Goal: Task Accomplishment & Management: Use online tool/utility

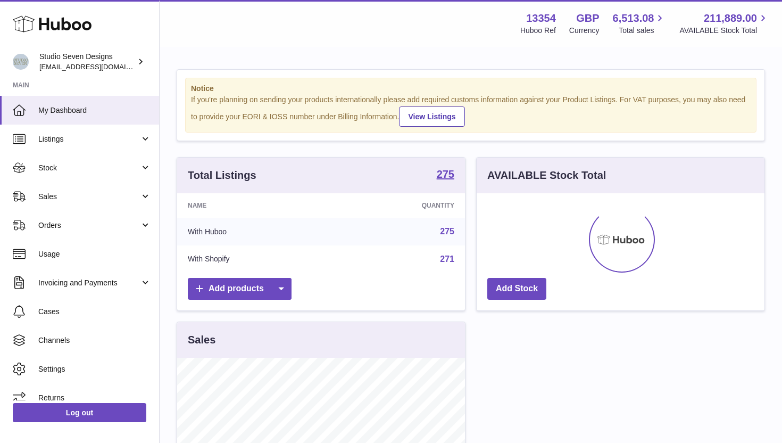
scroll to position [166, 288]
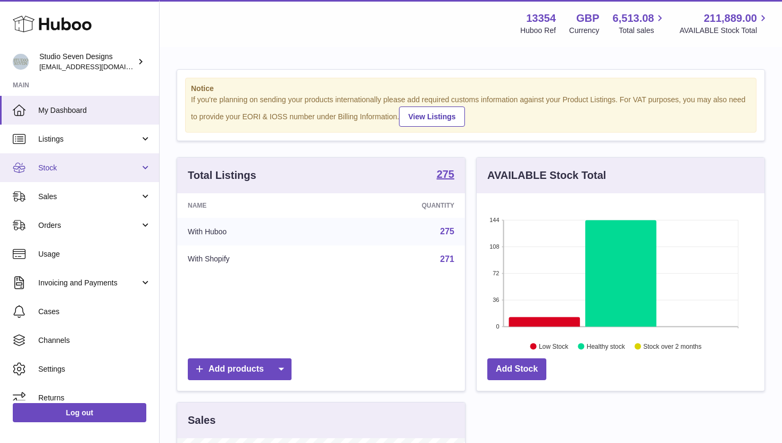
click at [148, 168] on link "Stock" at bounding box center [79, 167] width 159 height 29
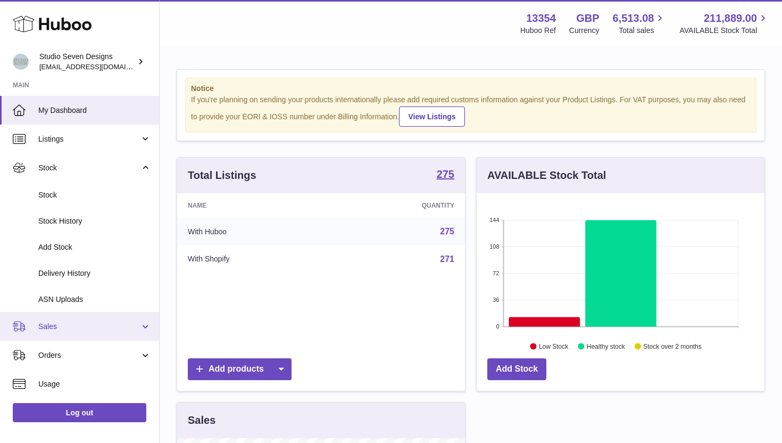
click at [78, 329] on span "Sales" at bounding box center [89, 326] width 102 height 10
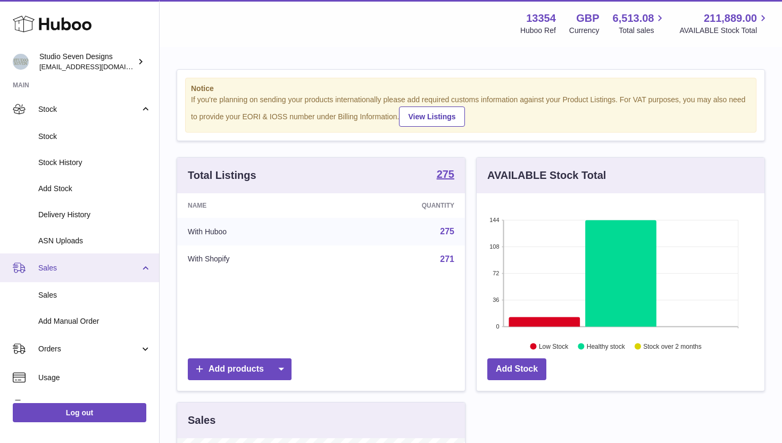
scroll to position [62, 0]
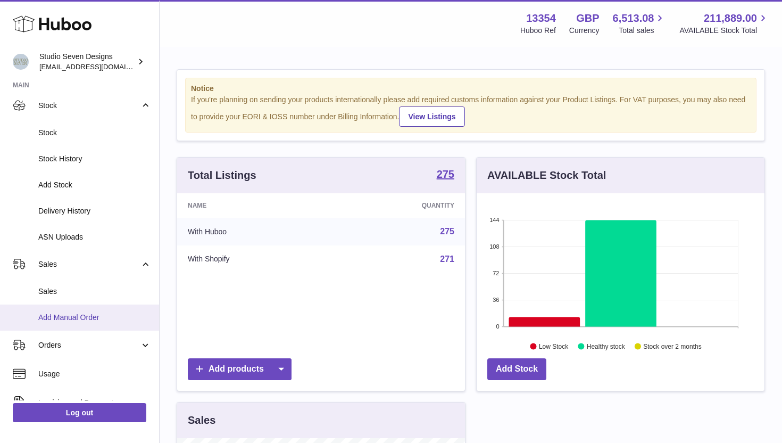
click at [73, 316] on span "Add Manual Order" at bounding box center [94, 317] width 113 height 10
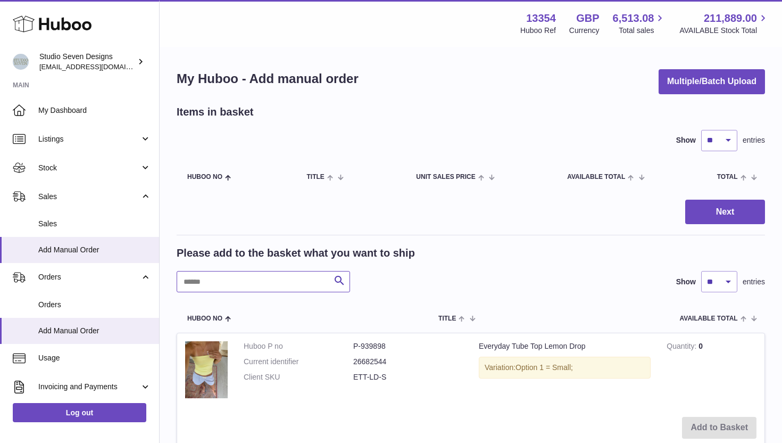
click at [217, 278] on input "text" at bounding box center [263, 281] width 173 height 21
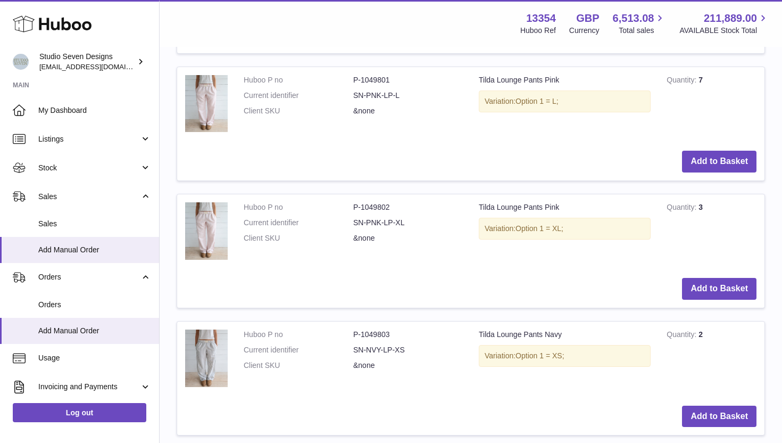
scroll to position [1222, 0]
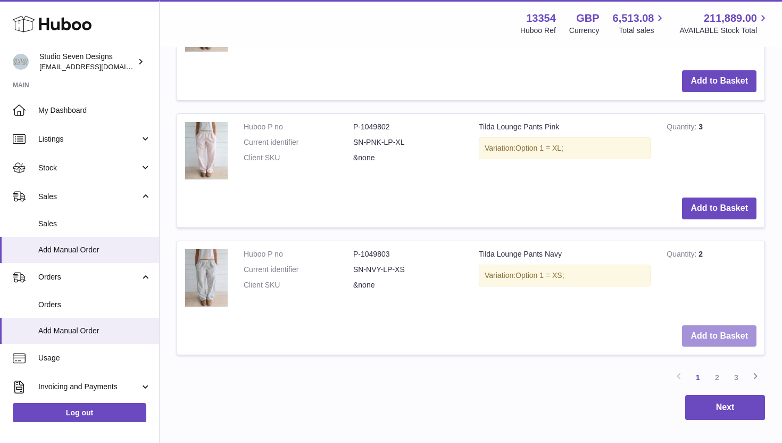
click at [697, 334] on button "Add to Basket" at bounding box center [719, 336] width 75 height 22
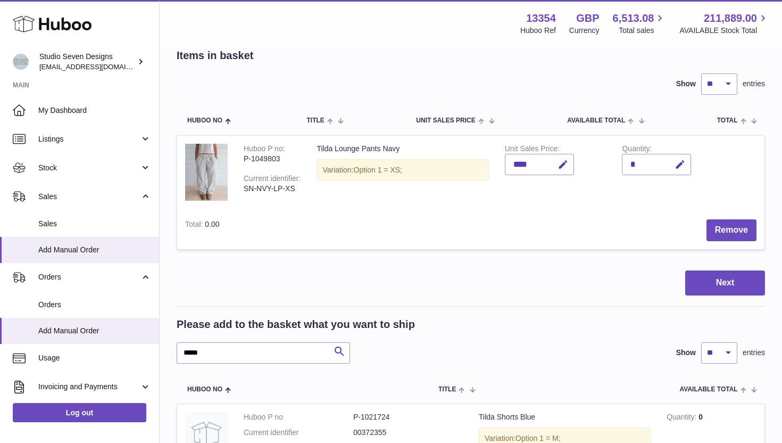
scroll to position [60, 0]
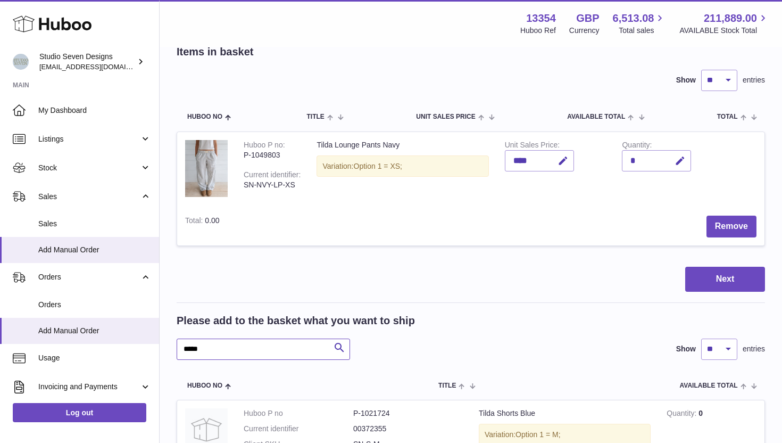
click at [288, 352] on input "*****" at bounding box center [263, 348] width 173 height 21
type input "*"
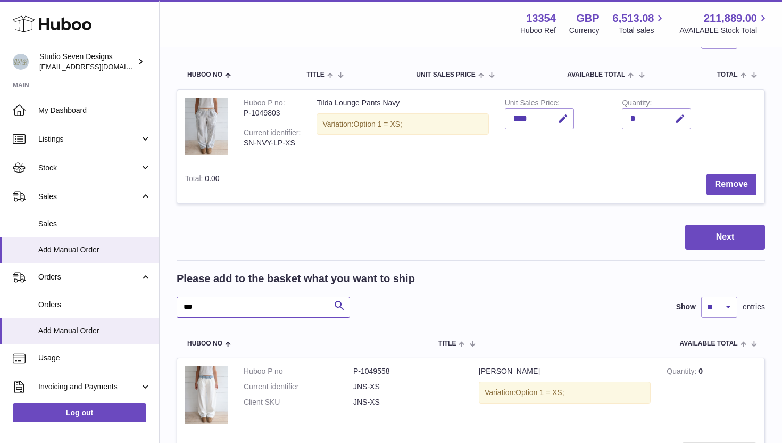
scroll to position [125, 0]
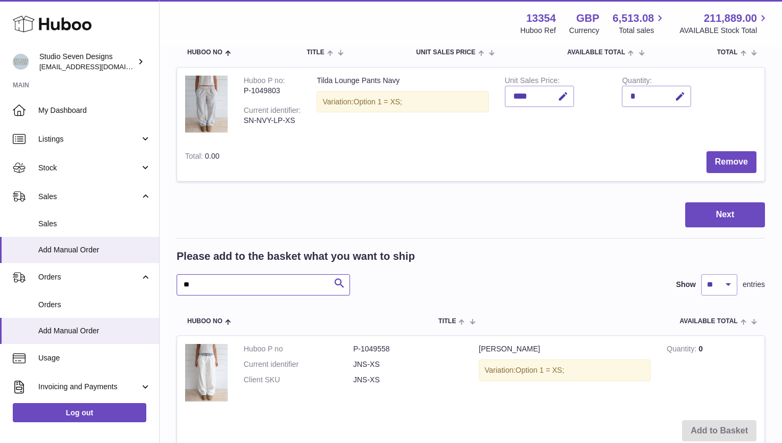
type input "*"
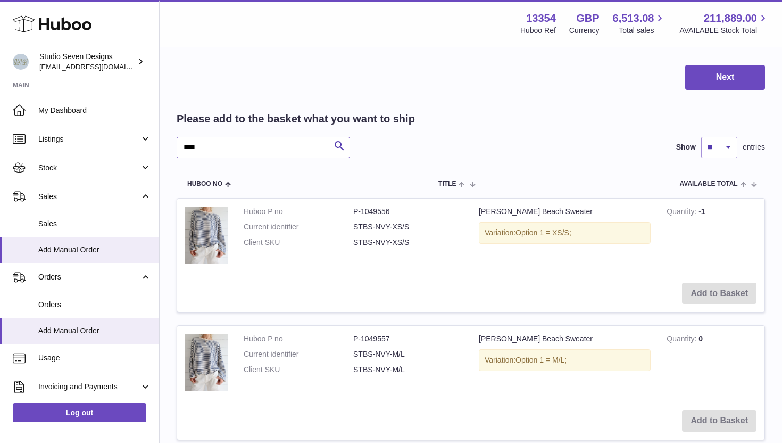
scroll to position [273, 0]
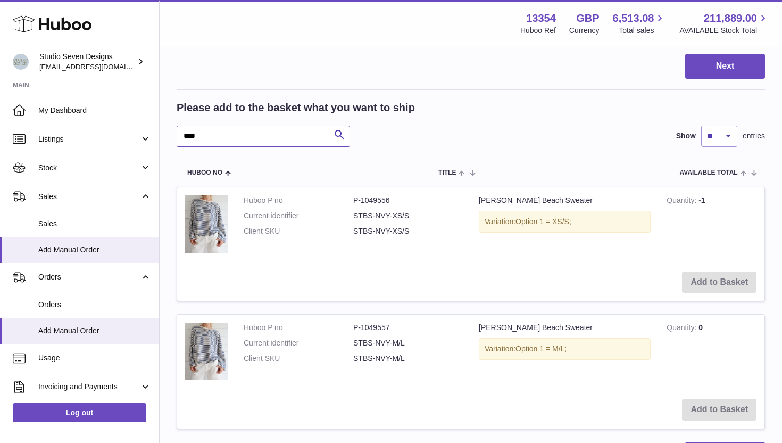
type input "****"
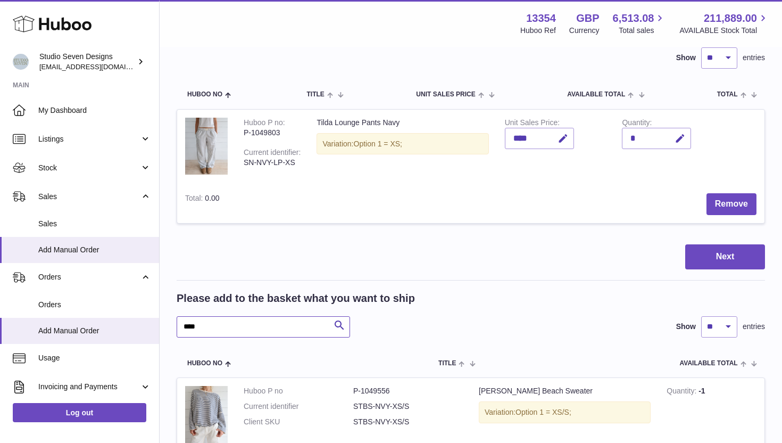
scroll to position [112, 0]
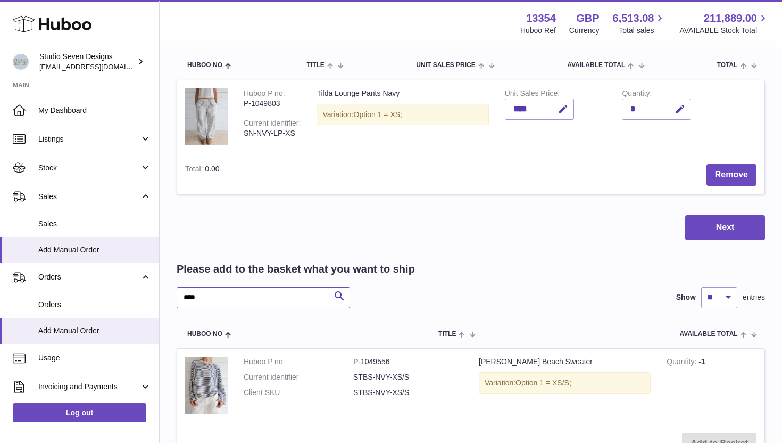
drag, startPoint x: 204, startPoint y: 298, endPoint x: 173, endPoint y: 297, distance: 30.9
click at [171, 297] on div "My Huboo - Add manual order Multiple/Batch Upload Items in basket Show ** ** **…" at bounding box center [471, 292] width 623 height 713
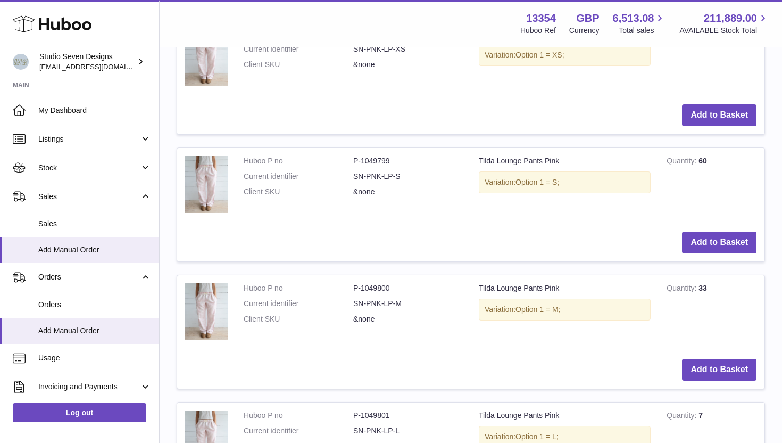
scroll to position [1411, 0]
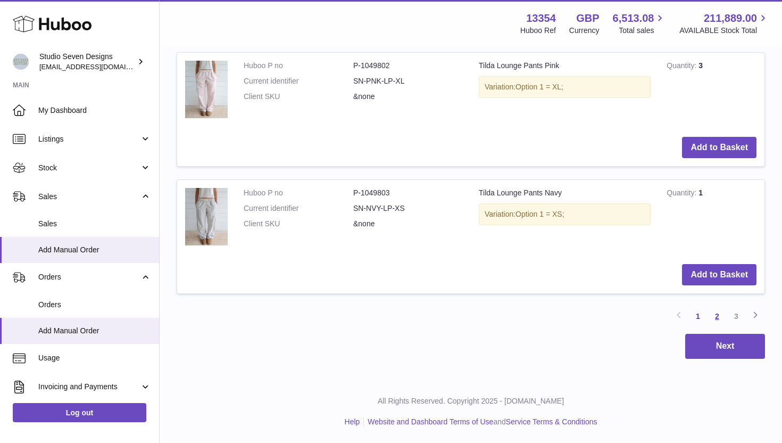
type input "*****"
click at [722, 317] on link "2" at bounding box center [717, 316] width 19 height 19
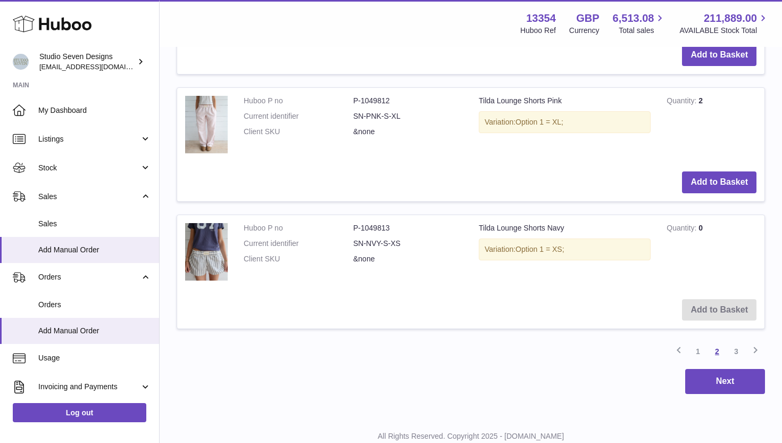
scroll to position [1392, 0]
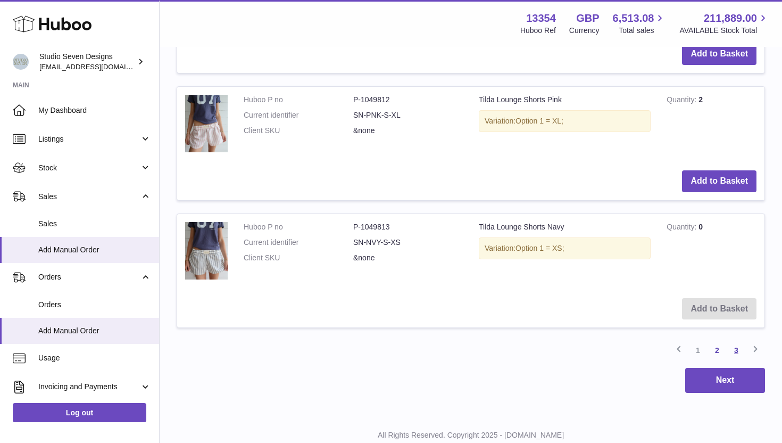
click at [738, 351] on link "3" at bounding box center [736, 350] width 19 height 19
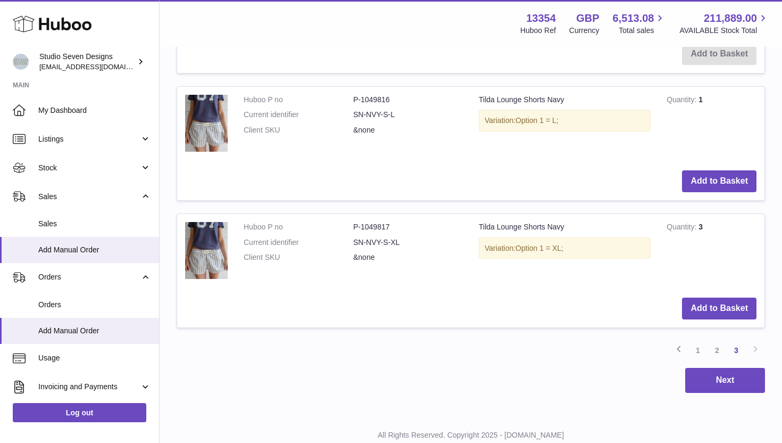
scroll to position [662, 0]
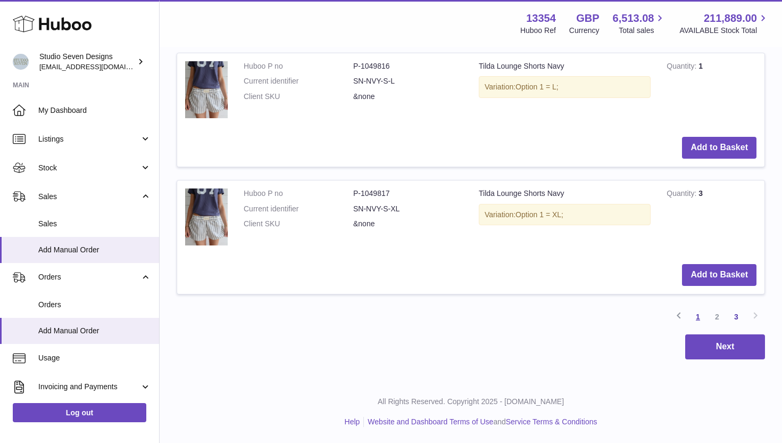
click at [700, 316] on link "1" at bounding box center [698, 316] width 19 height 19
